Goal: Use online tool/utility: Utilize a website feature to perform a specific function

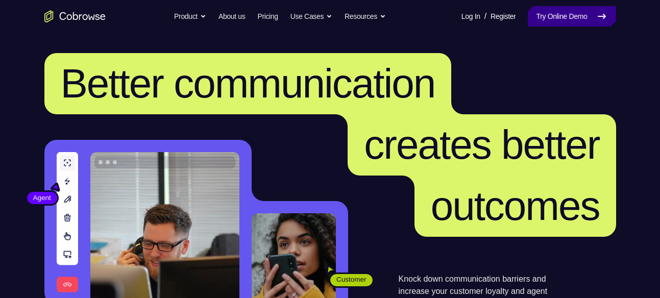
click at [535, 21] on link "Try Online Demo" at bounding box center [572, 16] width 88 height 20
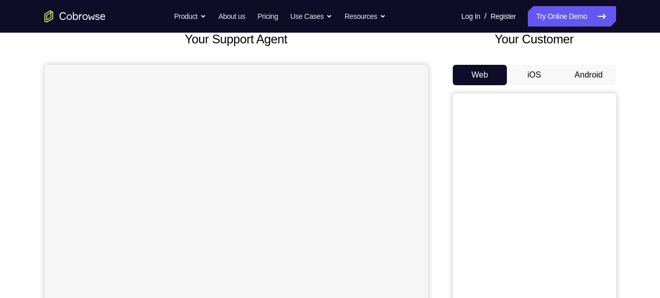
scroll to position [70, 0]
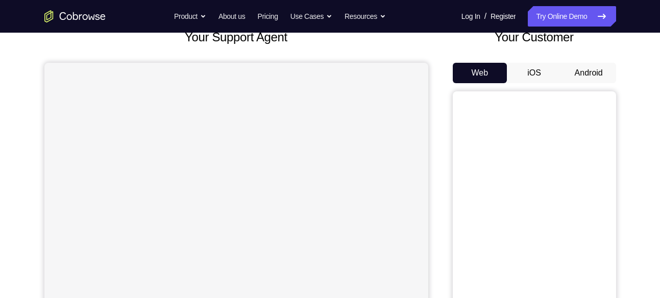
click at [584, 66] on button "Android" at bounding box center [588, 73] width 55 height 20
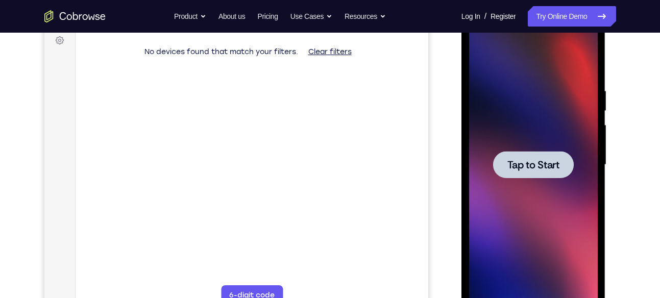
scroll to position [0, 0]
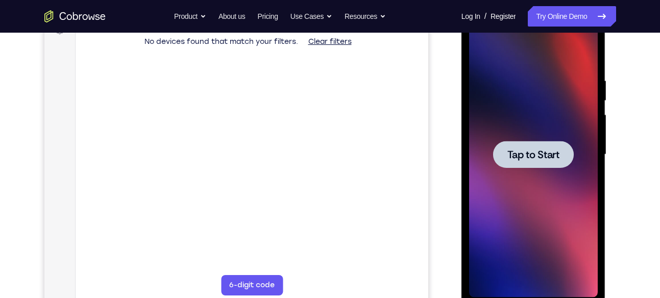
click at [529, 151] on span "Tap to Start" at bounding box center [533, 154] width 52 height 10
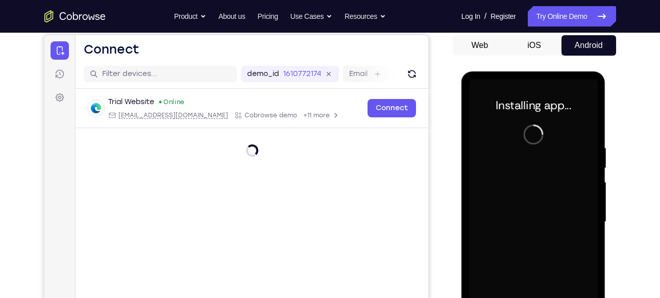
scroll to position [99, 0]
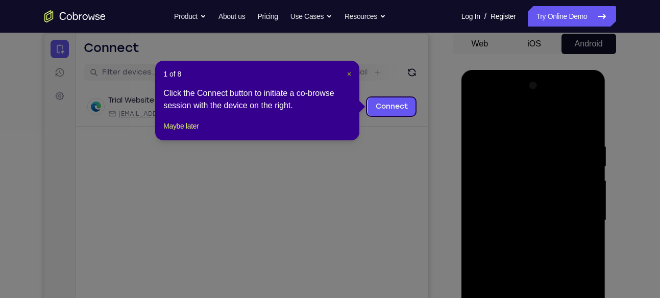
click at [347, 73] on span "×" at bounding box center [349, 74] width 4 height 8
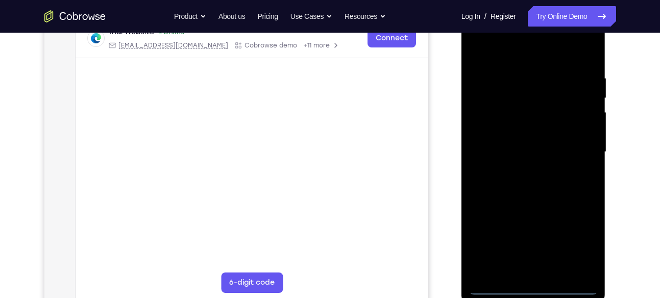
scroll to position [191, 0]
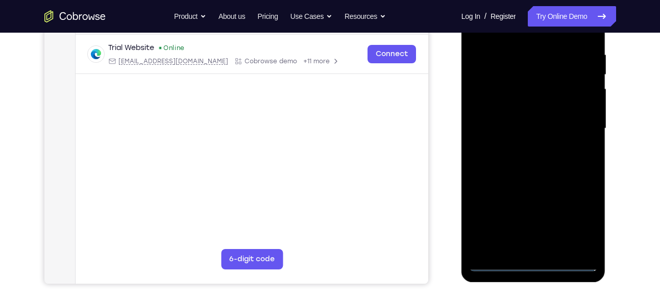
click at [533, 262] on div at bounding box center [533, 129] width 129 height 286
click at [582, 221] on div at bounding box center [533, 129] width 129 height 286
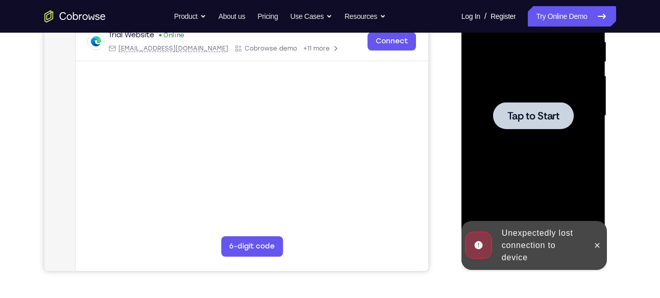
scroll to position [186, 0]
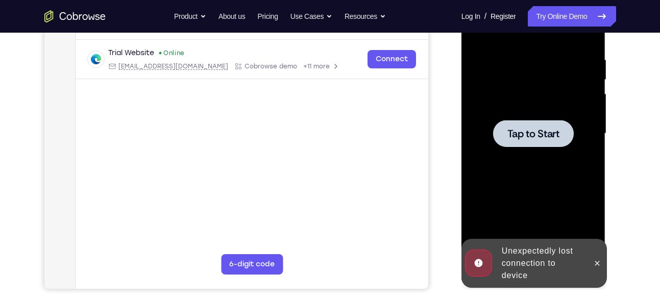
click at [523, 131] on span "Tap to Start" at bounding box center [533, 134] width 52 height 10
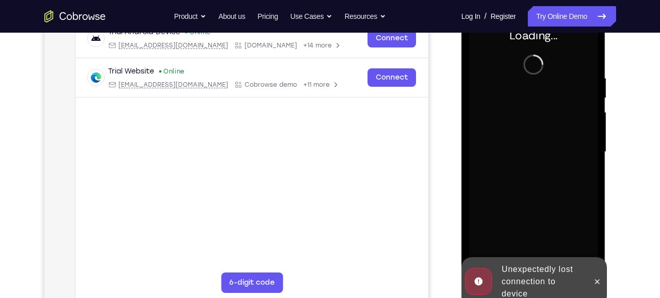
scroll to position [164, 0]
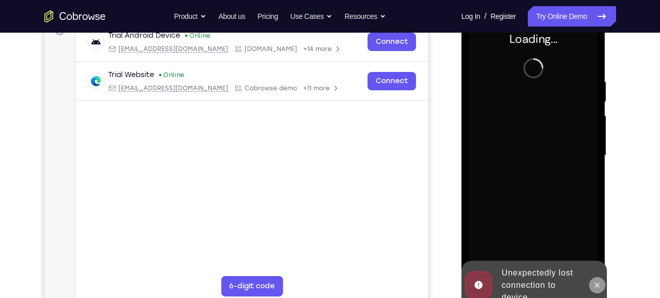
click at [598, 285] on icon at bounding box center [597, 285] width 8 height 8
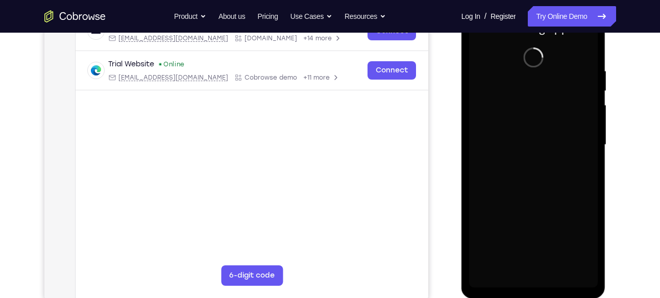
scroll to position [174, 0]
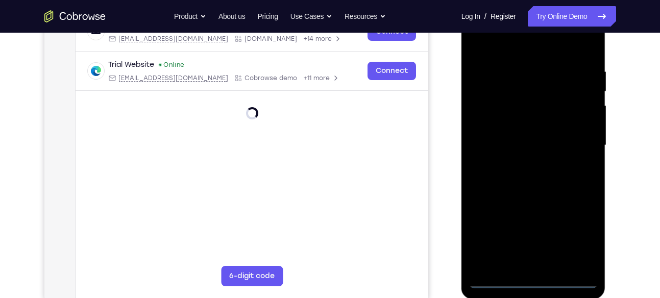
click at [533, 279] on div at bounding box center [533, 146] width 129 height 286
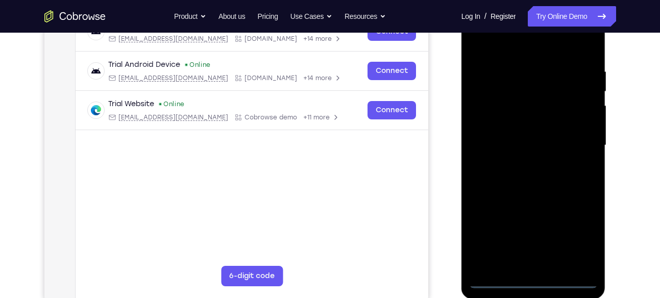
click at [582, 230] on div at bounding box center [533, 146] width 129 height 286
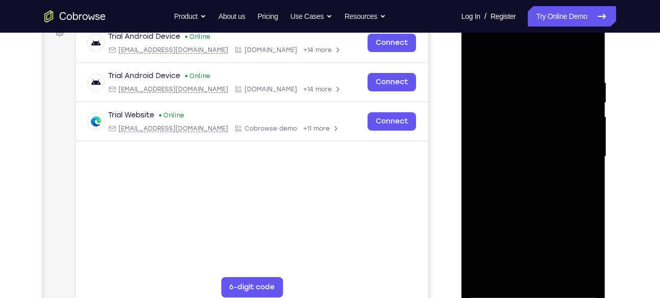
scroll to position [161, 0]
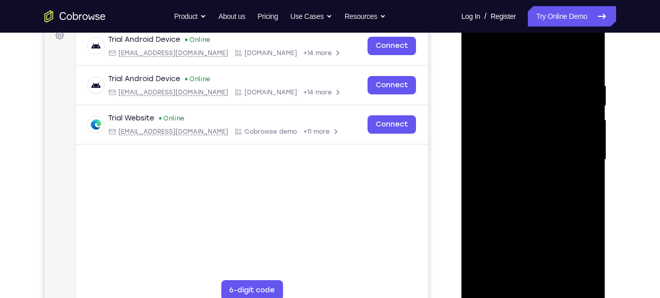
click at [490, 77] on div at bounding box center [533, 160] width 129 height 286
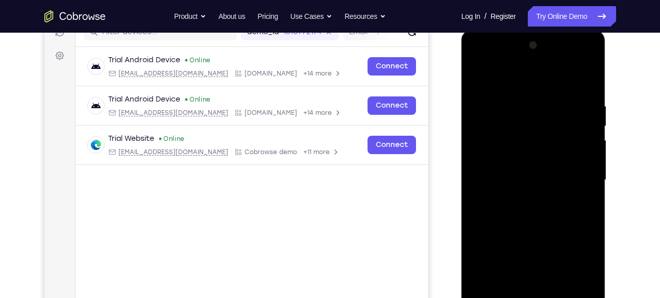
scroll to position [140, 0]
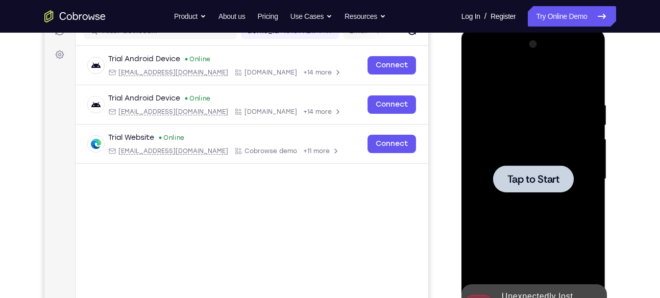
click at [537, 174] on span "Tap to Start" at bounding box center [533, 179] width 52 height 10
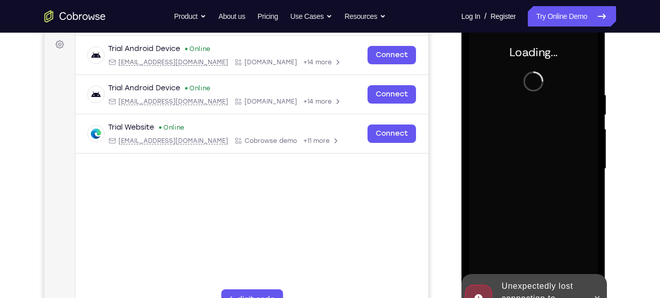
scroll to position [173, 0]
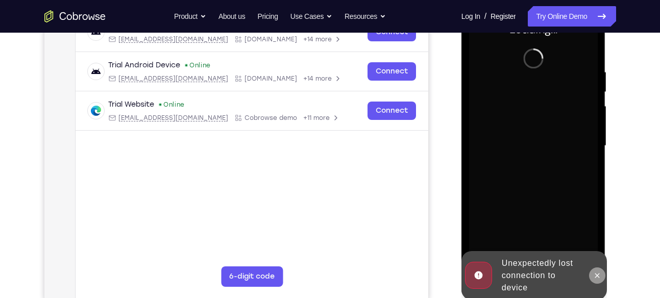
click at [597, 268] on button at bounding box center [597, 275] width 16 height 16
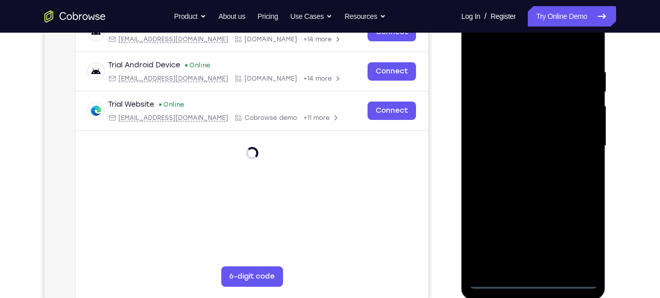
click at [573, 239] on div at bounding box center [533, 146] width 129 height 286
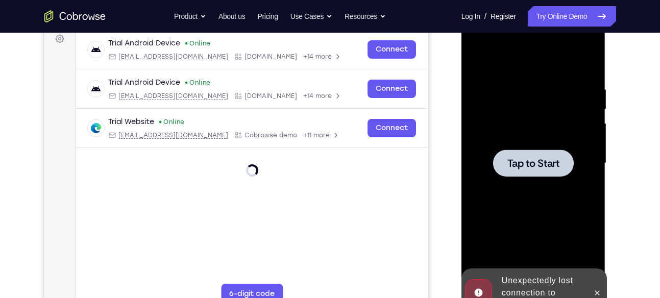
scroll to position [157, 0]
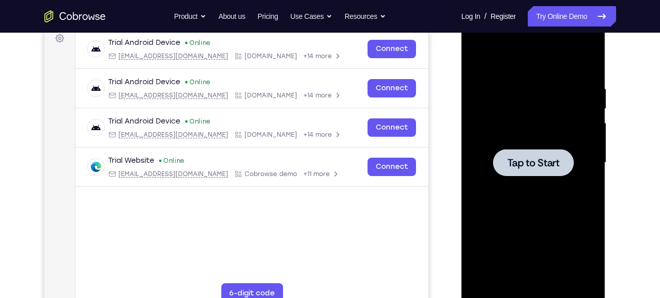
click at [546, 103] on div at bounding box center [533, 163] width 129 height 286
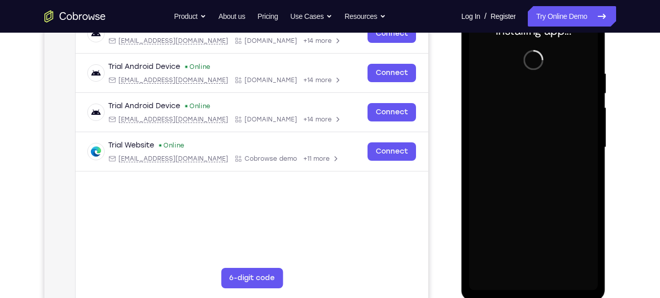
scroll to position [172, 0]
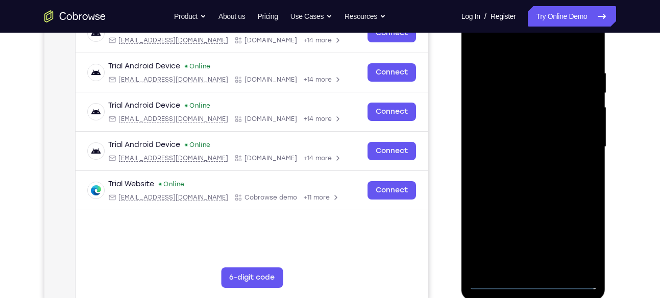
click at [534, 282] on div at bounding box center [533, 147] width 129 height 286
click at [575, 235] on div at bounding box center [533, 147] width 129 height 286
click at [503, 48] on div at bounding box center [533, 147] width 129 height 286
click at [491, 112] on div at bounding box center [533, 147] width 129 height 286
click at [524, 149] on div at bounding box center [533, 147] width 129 height 286
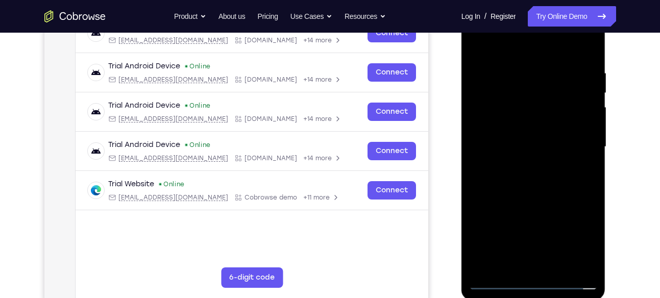
click at [522, 132] on div at bounding box center [533, 147] width 129 height 286
click at [510, 157] on div at bounding box center [533, 147] width 129 height 286
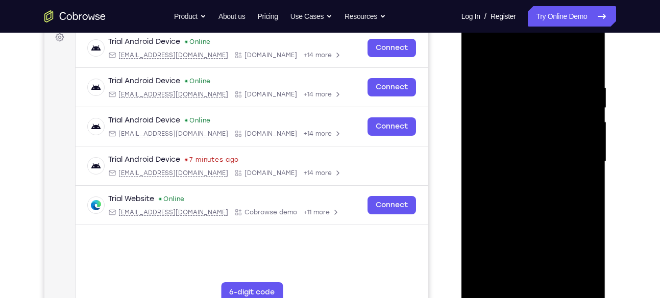
scroll to position [154, 0]
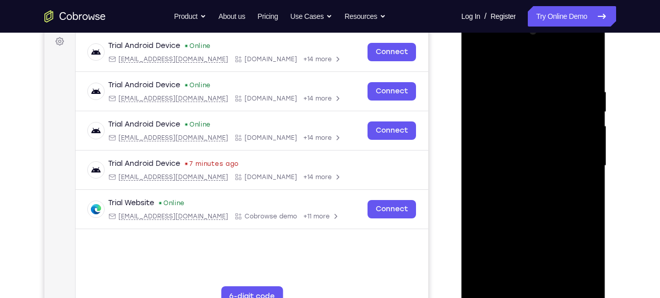
drag, startPoint x: 528, startPoint y: 248, endPoint x: 524, endPoint y: 131, distance: 117.4
click at [524, 131] on div at bounding box center [533, 166] width 129 height 286
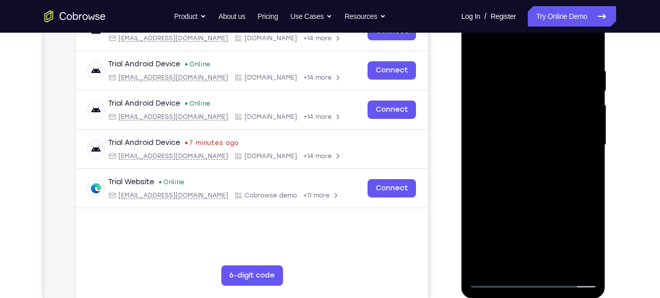
scroll to position [180, 0]
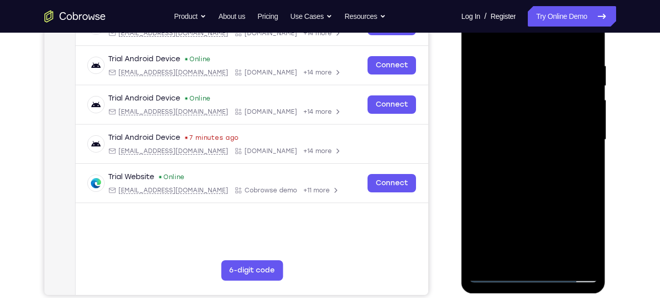
click at [525, 254] on div at bounding box center [533, 140] width 129 height 286
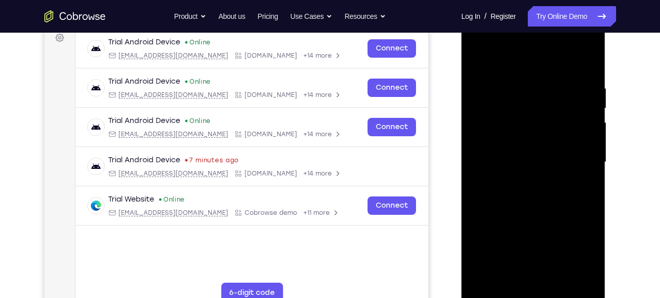
scroll to position [156, 0]
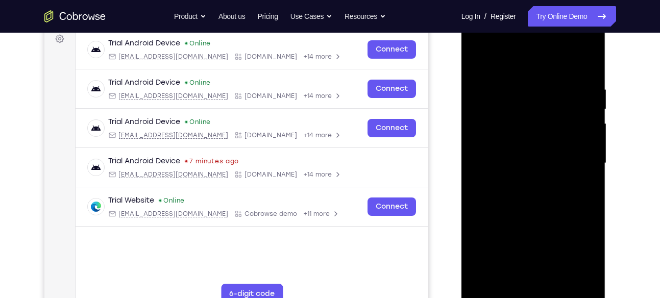
click at [480, 209] on div at bounding box center [533, 163] width 129 height 286
click at [567, 73] on div at bounding box center [533, 163] width 129 height 286
click at [535, 119] on div at bounding box center [533, 163] width 129 height 286
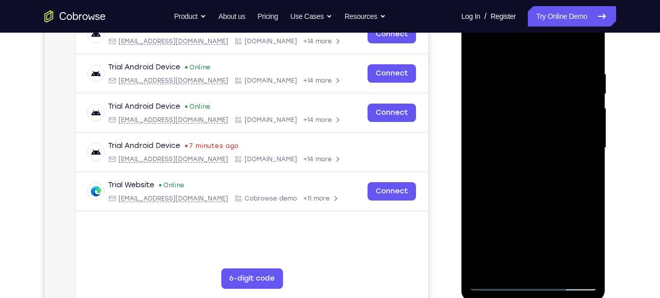
scroll to position [172, 0]
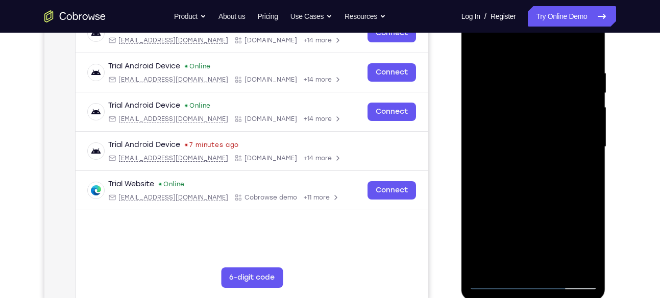
click at [496, 280] on div at bounding box center [533, 147] width 129 height 286
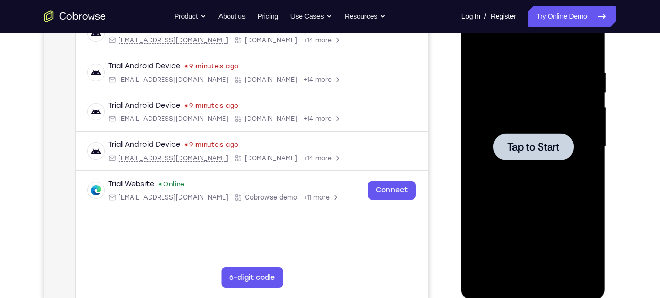
click at [517, 81] on div at bounding box center [533, 147] width 129 height 286
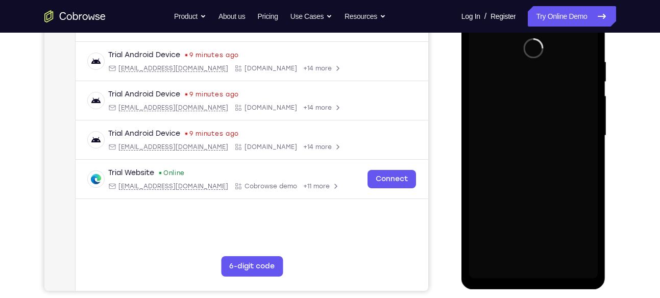
scroll to position [169, 0]
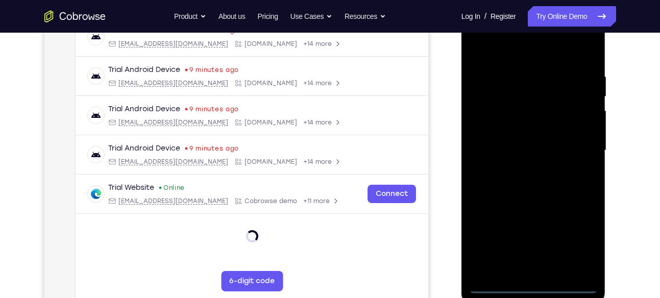
click at [533, 285] on div at bounding box center [533, 151] width 129 height 286
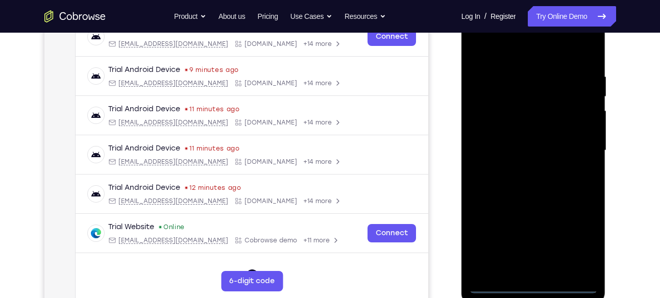
click at [581, 247] on div at bounding box center [533, 151] width 129 height 286
click at [520, 56] on div at bounding box center [533, 151] width 129 height 286
click at [487, 115] on div at bounding box center [533, 151] width 129 height 286
click at [536, 268] on div at bounding box center [533, 151] width 129 height 286
click at [525, 146] on div at bounding box center [533, 151] width 129 height 286
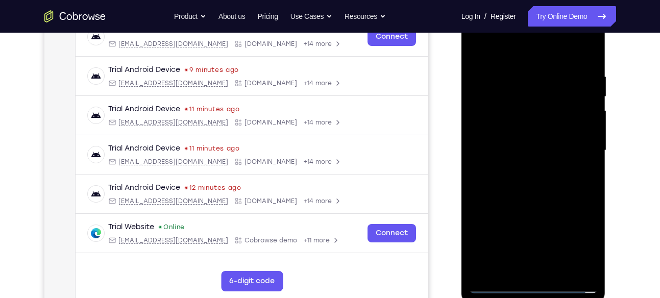
click at [538, 113] on div at bounding box center [533, 151] width 129 height 286
click at [533, 128] on div at bounding box center [533, 151] width 129 height 286
click at [532, 150] on div at bounding box center [533, 151] width 129 height 286
drag, startPoint x: 556, startPoint y: 214, endPoint x: 546, endPoint y: 133, distance: 82.2
click at [546, 133] on div at bounding box center [533, 151] width 129 height 286
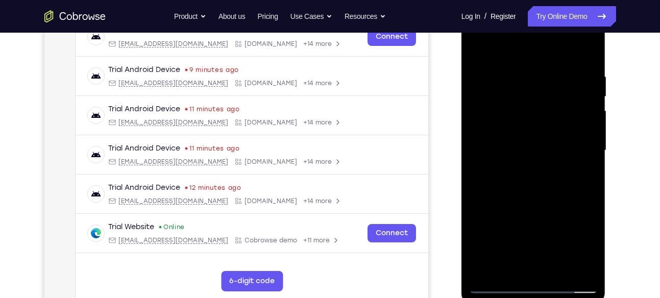
click at [531, 265] on div at bounding box center [533, 151] width 129 height 286
click at [484, 215] on div at bounding box center [533, 151] width 129 height 286
drag, startPoint x: 539, startPoint y: 227, endPoint x: 539, endPoint y: 182, distance: 44.9
click at [539, 182] on div at bounding box center [533, 151] width 129 height 286
drag, startPoint x: 537, startPoint y: 232, endPoint x: 537, endPoint y: 184, distance: 48.0
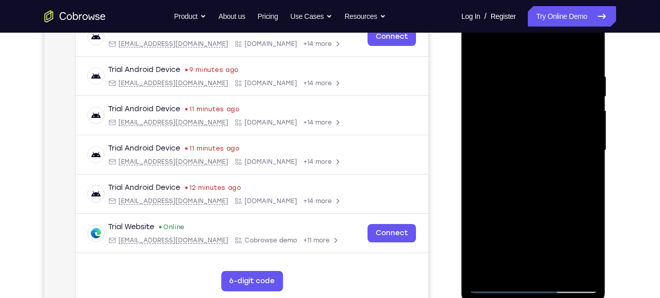
click at [537, 184] on div at bounding box center [533, 151] width 129 height 286
drag, startPoint x: 540, startPoint y: 117, endPoint x: 539, endPoint y: 214, distance: 97.4
click at [539, 214] on div at bounding box center [533, 151] width 129 height 286
click at [566, 119] on div at bounding box center [533, 151] width 129 height 286
click at [589, 54] on div at bounding box center [533, 151] width 129 height 286
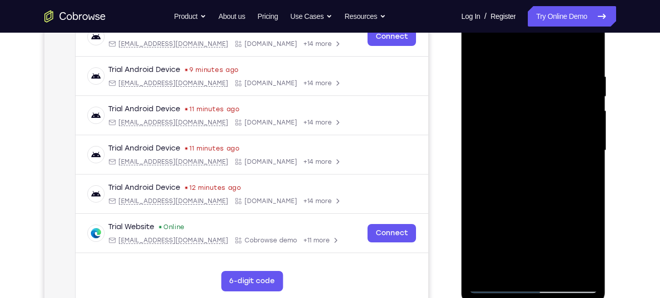
click at [589, 54] on div at bounding box center [533, 151] width 129 height 286
click at [590, 52] on div at bounding box center [533, 151] width 129 height 286
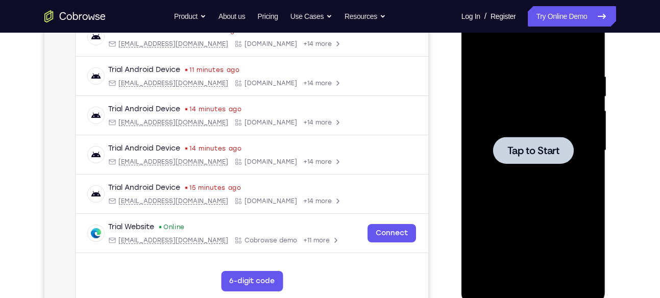
click at [539, 156] on span "Tap to Start" at bounding box center [533, 150] width 52 height 10
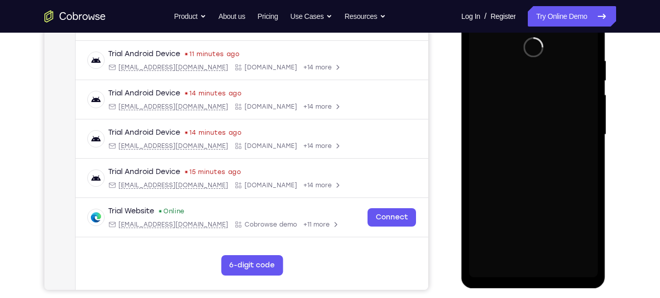
scroll to position [185, 0]
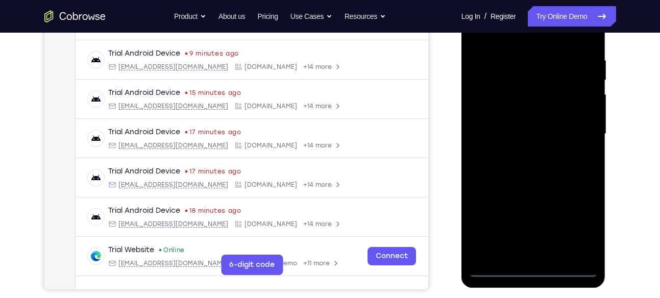
click at [534, 267] on div at bounding box center [533, 134] width 129 height 286
click at [575, 225] on div at bounding box center [533, 134] width 129 height 286
click at [517, 63] on div at bounding box center [533, 134] width 129 height 286
click at [516, 40] on div at bounding box center [533, 134] width 129 height 286
click at [490, 100] on div at bounding box center [533, 134] width 129 height 286
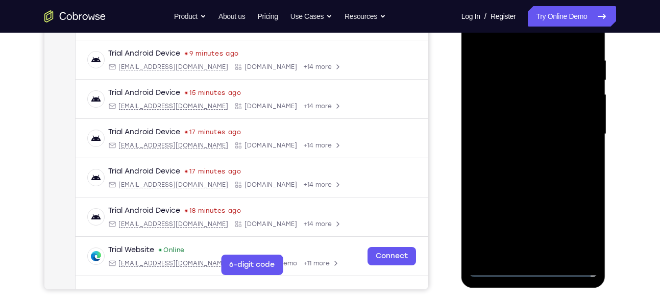
click at [521, 131] on div at bounding box center [533, 134] width 129 height 286
click at [519, 119] on div at bounding box center [533, 134] width 129 height 286
click at [516, 139] on div at bounding box center [533, 134] width 129 height 286
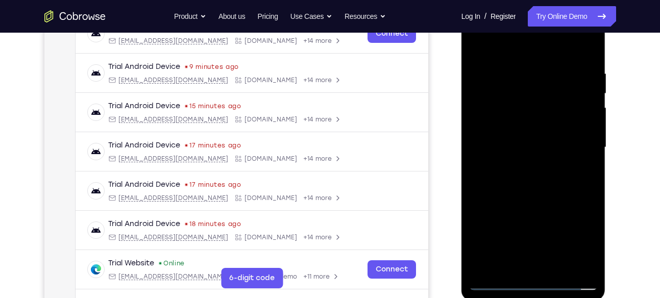
scroll to position [171, 0]
drag, startPoint x: 517, startPoint y: 56, endPoint x: 516, endPoint y: 25, distance: 31.2
click at [516, 25] on div at bounding box center [533, 148] width 129 height 286
click at [537, 195] on div at bounding box center [533, 148] width 129 height 286
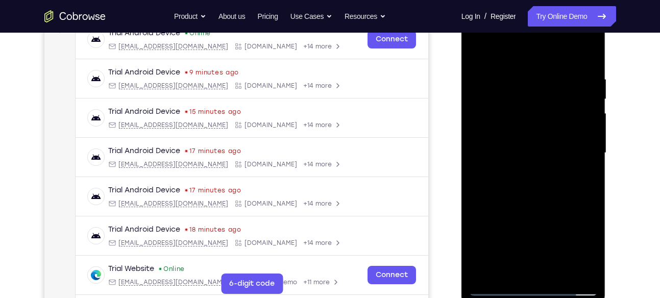
scroll to position [165, 0]
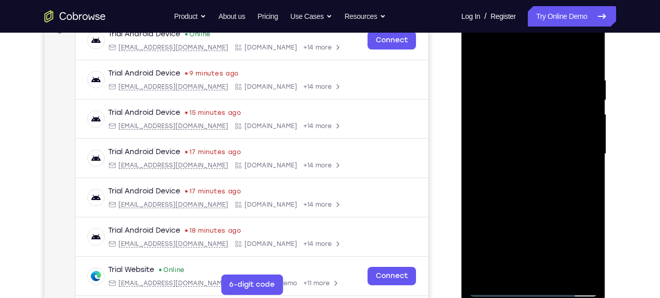
click at [476, 35] on div at bounding box center [533, 154] width 129 height 286
click at [574, 153] on div at bounding box center [533, 154] width 129 height 286
click at [523, 171] on div at bounding box center [533, 154] width 129 height 286
click at [526, 144] on div at bounding box center [533, 154] width 129 height 286
click at [516, 134] on div at bounding box center [533, 154] width 129 height 286
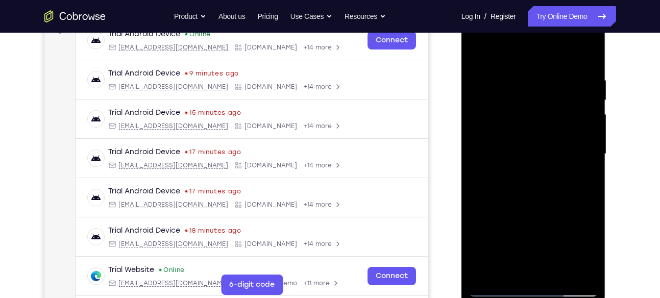
click at [519, 153] on div at bounding box center [533, 154] width 129 height 286
click at [534, 185] on div at bounding box center [533, 154] width 129 height 286
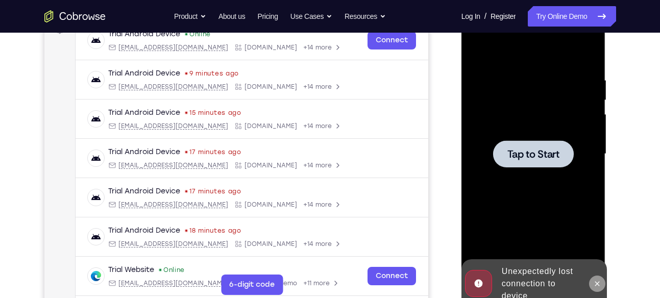
click at [597, 284] on icon at bounding box center [597, 283] width 5 height 5
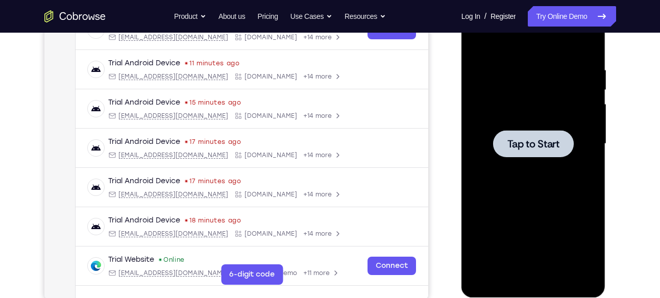
scroll to position [173, 0]
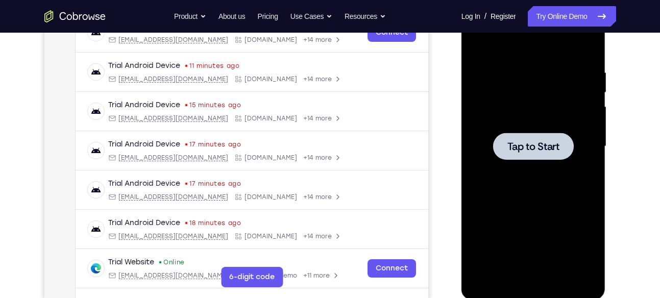
click at [512, 146] on span "Tap to Start" at bounding box center [533, 146] width 52 height 10
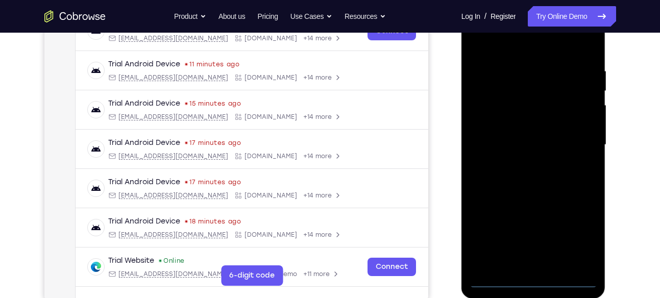
scroll to position [175, 0]
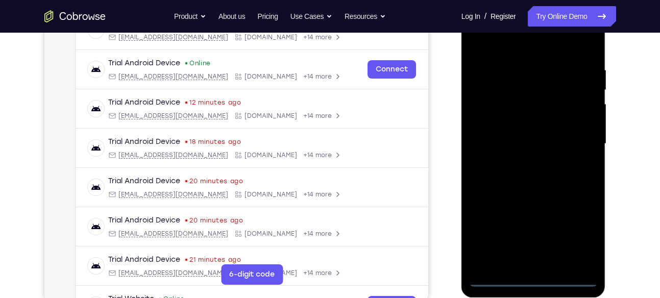
click at [535, 278] on div at bounding box center [533, 144] width 129 height 286
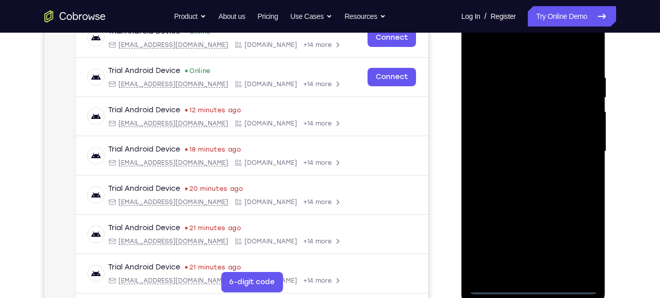
scroll to position [167, 0]
click at [581, 243] on div at bounding box center [533, 152] width 129 height 286
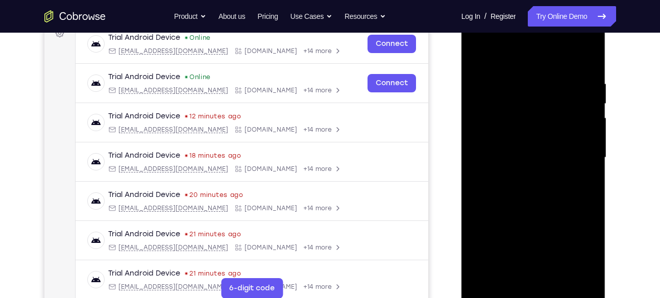
scroll to position [161, 0]
click at [524, 58] on div at bounding box center [533, 159] width 129 height 286
click at [491, 127] on div at bounding box center [533, 159] width 129 height 286
click at [523, 161] on div at bounding box center [533, 159] width 129 height 286
click at [520, 152] on div at bounding box center [533, 159] width 129 height 286
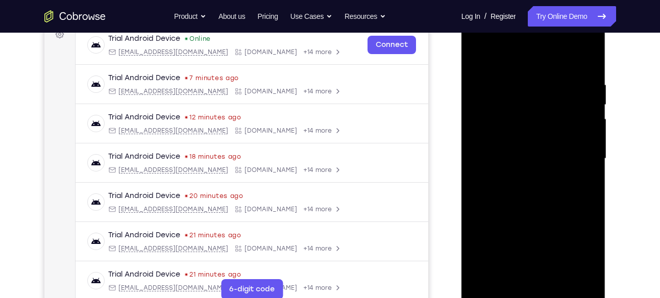
click at [512, 172] on div at bounding box center [533, 159] width 129 height 286
drag, startPoint x: 539, startPoint y: 228, endPoint x: 536, endPoint y: 147, distance: 80.2
click at [536, 147] on div at bounding box center [533, 159] width 129 height 286
click at [528, 270] on div at bounding box center [533, 159] width 129 height 286
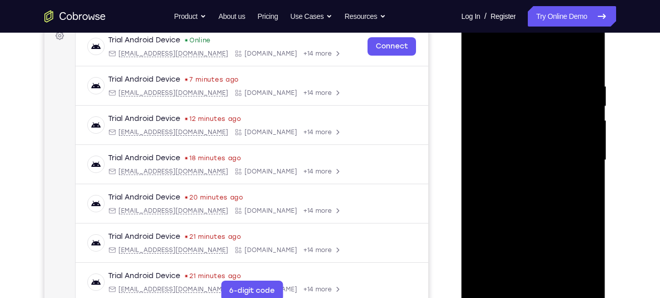
click at [568, 72] on div at bounding box center [533, 160] width 129 height 286
drag, startPoint x: 530, startPoint y: 232, endPoint x: 527, endPoint y: 141, distance: 90.4
click at [527, 141] on div at bounding box center [533, 160] width 129 height 286
drag, startPoint x: 527, startPoint y: 234, endPoint x: 529, endPoint y: 152, distance: 82.7
click at [529, 152] on div at bounding box center [533, 160] width 129 height 286
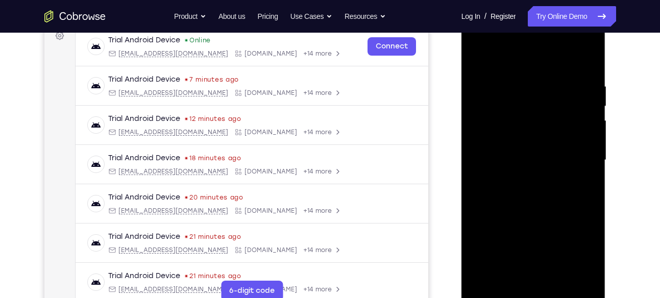
click at [524, 195] on div at bounding box center [533, 160] width 129 height 286
click at [478, 73] on div at bounding box center [533, 160] width 129 height 286
drag, startPoint x: 547, startPoint y: 250, endPoint x: 534, endPoint y: 95, distance: 155.7
click at [534, 95] on div at bounding box center [533, 160] width 129 height 286
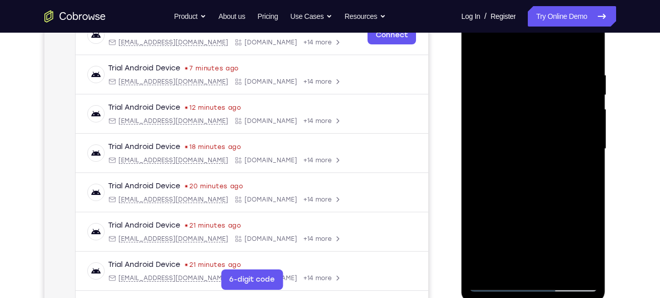
scroll to position [173, 0]
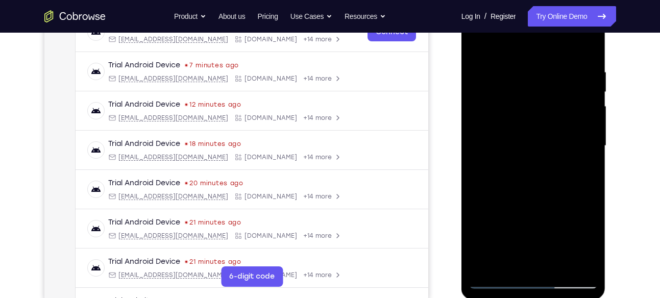
drag, startPoint x: 536, startPoint y: 177, endPoint x: 530, endPoint y: 57, distance: 120.1
click at [530, 57] on div at bounding box center [533, 146] width 129 height 286
drag, startPoint x: 539, startPoint y: 253, endPoint x: 548, endPoint y: 84, distance: 169.1
click at [548, 84] on div at bounding box center [533, 146] width 129 height 286
click at [496, 280] on div at bounding box center [533, 146] width 129 height 286
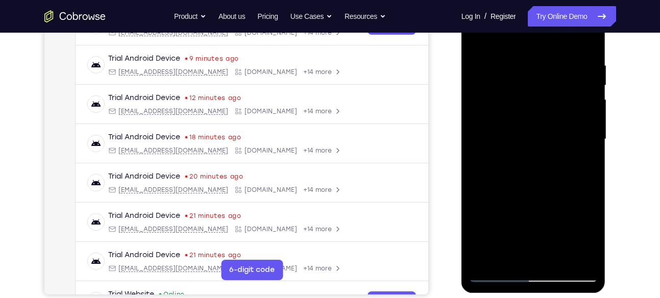
scroll to position [181, 0]
click at [496, 273] on div at bounding box center [533, 139] width 129 height 286
drag, startPoint x: 522, startPoint y: 233, endPoint x: 524, endPoint y: 107, distance: 125.5
click at [524, 107] on div at bounding box center [533, 139] width 129 height 286
click at [496, 272] on div at bounding box center [533, 139] width 129 height 286
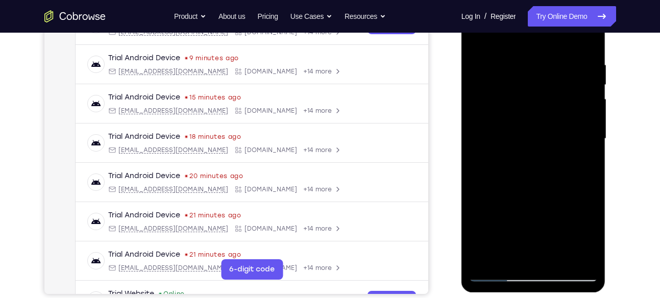
click at [480, 46] on div at bounding box center [533, 139] width 129 height 286
drag, startPoint x: 529, startPoint y: 210, endPoint x: 529, endPoint y: 142, distance: 67.9
click at [529, 142] on div at bounding box center [533, 139] width 129 height 286
drag, startPoint x: 541, startPoint y: 218, endPoint x: 543, endPoint y: 98, distance: 119.9
click at [543, 98] on div at bounding box center [533, 139] width 129 height 286
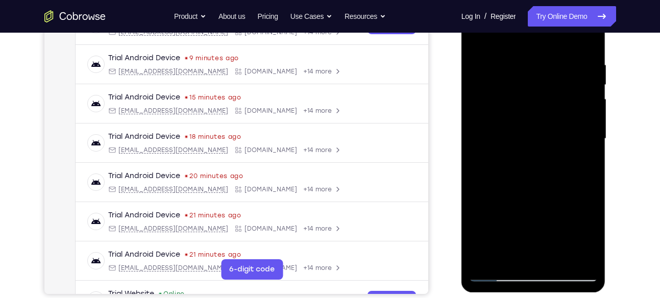
drag, startPoint x: 510, startPoint y: 202, endPoint x: 510, endPoint y: 58, distance: 144.4
click at [510, 58] on div at bounding box center [533, 139] width 129 height 286
drag, startPoint x: 540, startPoint y: 224, endPoint x: 536, endPoint y: 68, distance: 156.2
click at [536, 68] on div at bounding box center [533, 139] width 129 height 286
drag, startPoint x: 533, startPoint y: 227, endPoint x: 527, endPoint y: 88, distance: 138.9
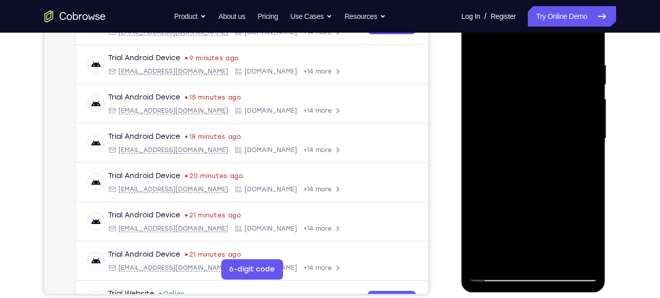
click at [527, 88] on div at bounding box center [533, 139] width 129 height 286
drag, startPoint x: 548, startPoint y: 234, endPoint x: 538, endPoint y: 114, distance: 119.9
click at [538, 114] on div at bounding box center [533, 139] width 129 height 286
drag, startPoint x: 533, startPoint y: 214, endPoint x: 529, endPoint y: 116, distance: 97.5
click at [529, 116] on div at bounding box center [533, 139] width 129 height 286
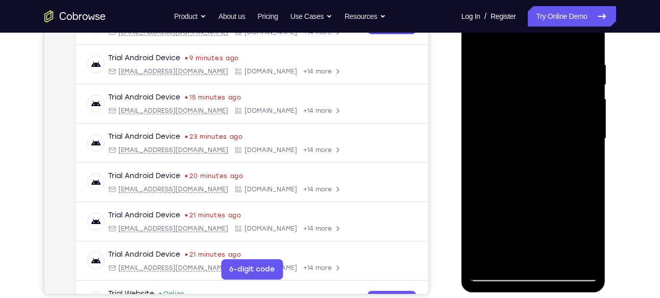
drag, startPoint x: 535, startPoint y: 232, endPoint x: 536, endPoint y: 76, distance: 156.1
click at [536, 76] on div at bounding box center [533, 139] width 129 height 286
drag, startPoint x: 543, startPoint y: 227, endPoint x: 542, endPoint y: 69, distance: 157.6
click at [542, 69] on div at bounding box center [533, 139] width 129 height 286
drag, startPoint x: 550, startPoint y: 221, endPoint x: 541, endPoint y: 96, distance: 124.8
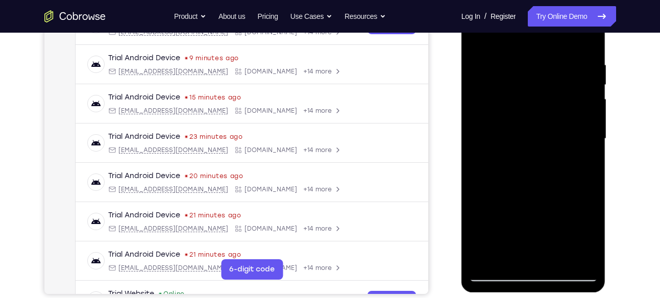
click at [541, 96] on div at bounding box center [533, 139] width 129 height 286
drag, startPoint x: 539, startPoint y: 228, endPoint x: 532, endPoint y: 38, distance: 189.4
click at [532, 38] on div at bounding box center [533, 139] width 129 height 286
drag, startPoint x: 535, startPoint y: 219, endPoint x: 535, endPoint y: 64, distance: 155.1
click at [535, 64] on div at bounding box center [533, 139] width 129 height 286
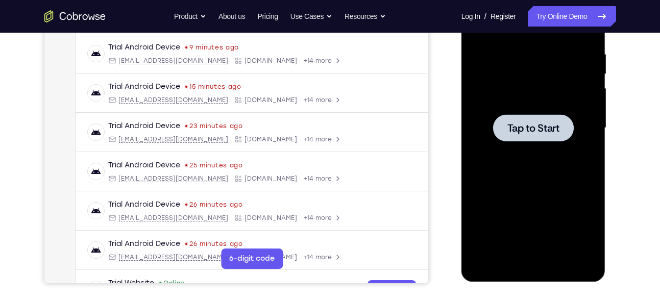
scroll to position [195, 0]
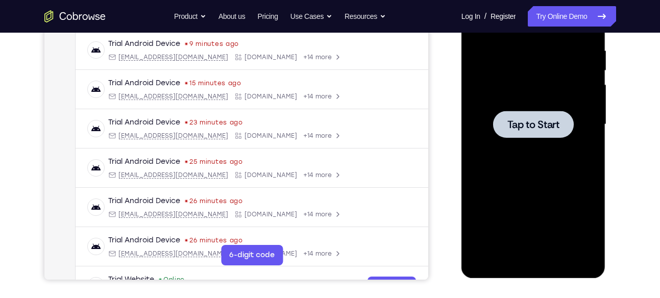
click at [524, 124] on span "Tap to Start" at bounding box center [533, 124] width 52 height 10
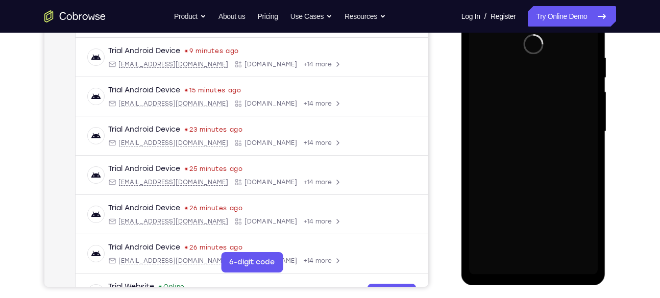
scroll to position [190, 0]
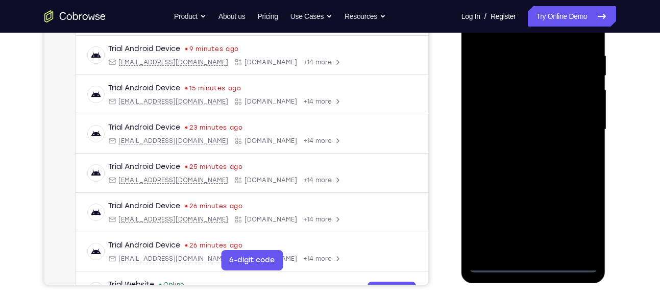
click at [533, 265] on div at bounding box center [533, 130] width 129 height 286
click at [580, 218] on div at bounding box center [533, 130] width 129 height 286
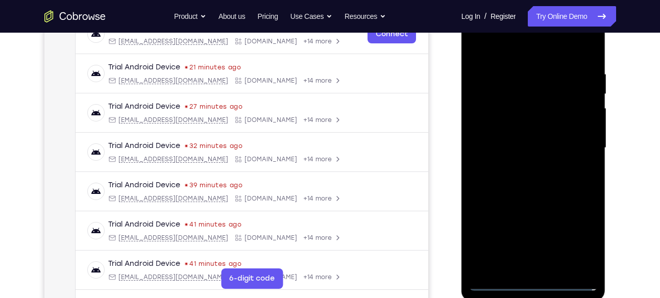
scroll to position [166, 0]
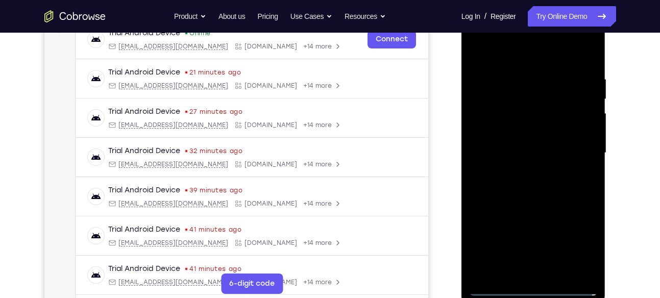
click at [507, 53] on div at bounding box center [533, 153] width 129 height 286
click at [489, 122] on div at bounding box center [533, 153] width 129 height 286
click at [513, 157] on div at bounding box center [533, 153] width 129 height 286
click at [520, 156] on div at bounding box center [533, 153] width 129 height 286
click at [514, 153] on div at bounding box center [533, 153] width 129 height 286
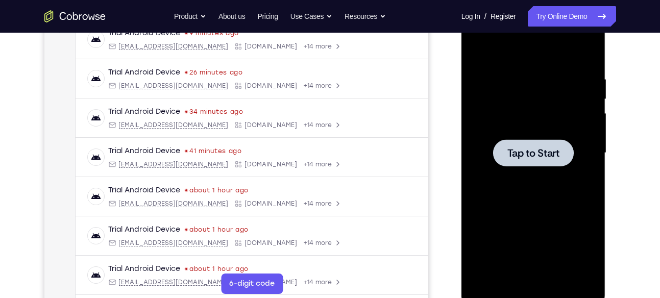
click at [524, 144] on div at bounding box center [533, 152] width 81 height 27
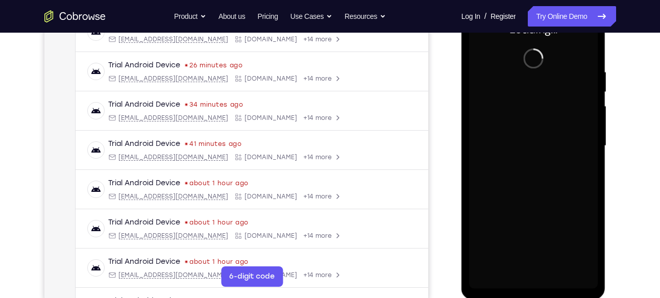
scroll to position [171, 0]
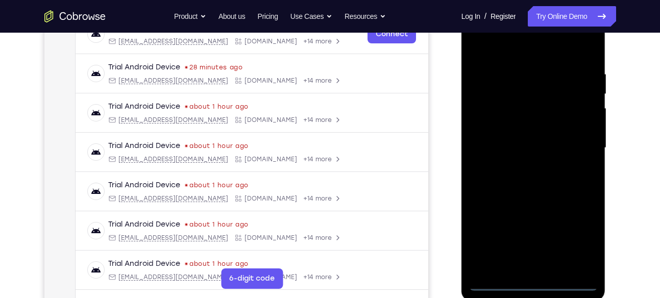
click at [534, 283] on div at bounding box center [533, 148] width 129 height 286
click at [580, 232] on div at bounding box center [533, 148] width 129 height 286
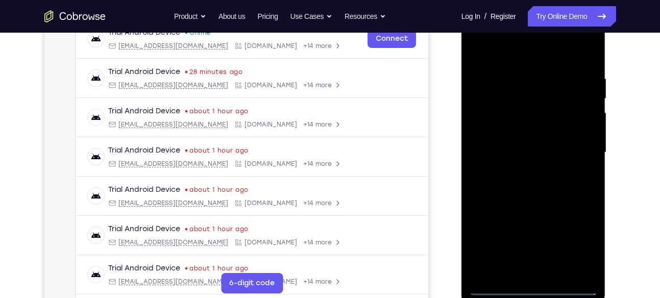
scroll to position [166, 0]
click at [506, 50] on div at bounding box center [533, 154] width 129 height 286
click at [485, 124] on div at bounding box center [533, 154] width 129 height 286
click at [526, 154] on div at bounding box center [533, 154] width 129 height 286
click at [520, 145] on div at bounding box center [533, 154] width 129 height 286
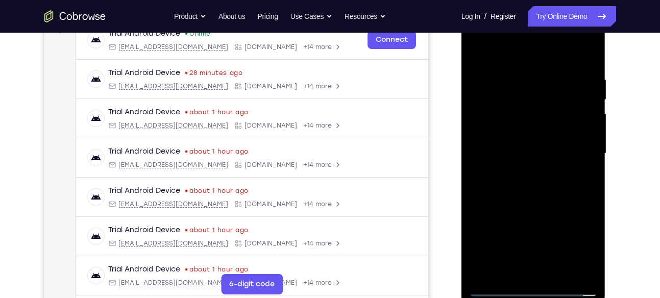
click at [519, 160] on div at bounding box center [533, 154] width 129 height 286
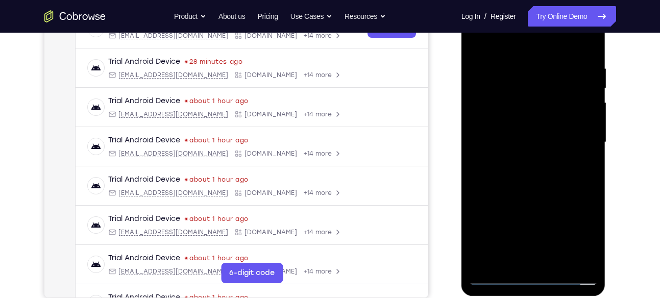
scroll to position [179, 0]
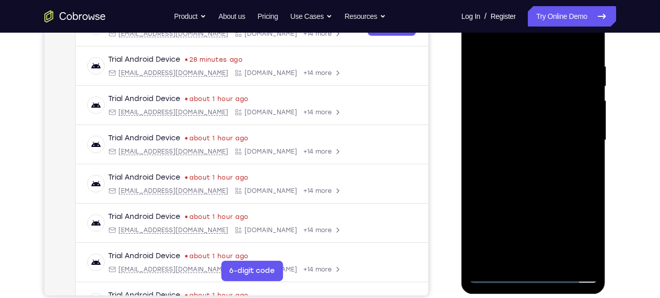
drag, startPoint x: 528, startPoint y: 231, endPoint x: 529, endPoint y: 167, distance: 63.8
click at [529, 167] on div at bounding box center [533, 140] width 129 height 286
click at [523, 253] on div at bounding box center [533, 140] width 129 height 286
drag, startPoint x: 540, startPoint y: 222, endPoint x: 540, endPoint y: 122, distance: 100.0
click at [540, 122] on div at bounding box center [533, 140] width 129 height 286
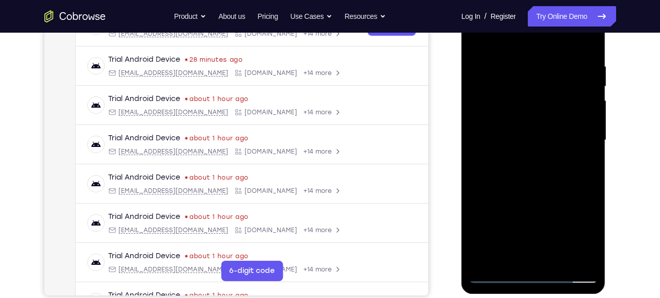
drag, startPoint x: 547, startPoint y: 223, endPoint x: 545, endPoint y: 112, distance: 110.7
click at [545, 112] on div at bounding box center [533, 140] width 129 height 286
click at [494, 138] on div at bounding box center [533, 140] width 129 height 286
click at [534, 86] on div at bounding box center [533, 140] width 129 height 286
drag, startPoint x: 542, startPoint y: 175, endPoint x: 541, endPoint y: 66, distance: 109.7
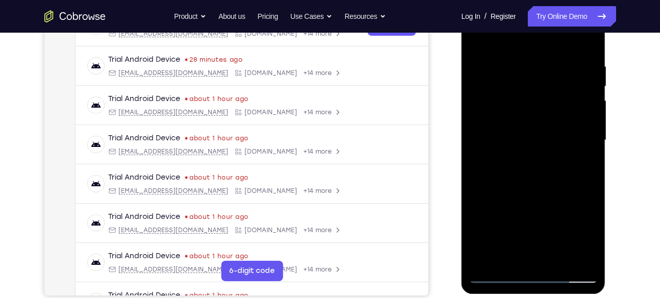
click at [541, 66] on div at bounding box center [533, 140] width 129 height 286
drag, startPoint x: 547, startPoint y: 206, endPoint x: 544, endPoint y: 71, distance: 134.7
click at [544, 71] on div at bounding box center [533, 140] width 129 height 286
drag, startPoint x: 540, startPoint y: 228, endPoint x: 536, endPoint y: 41, distance: 186.8
click at [536, 41] on div at bounding box center [533, 140] width 129 height 286
